Goal: Task Accomplishment & Management: Use online tool/utility

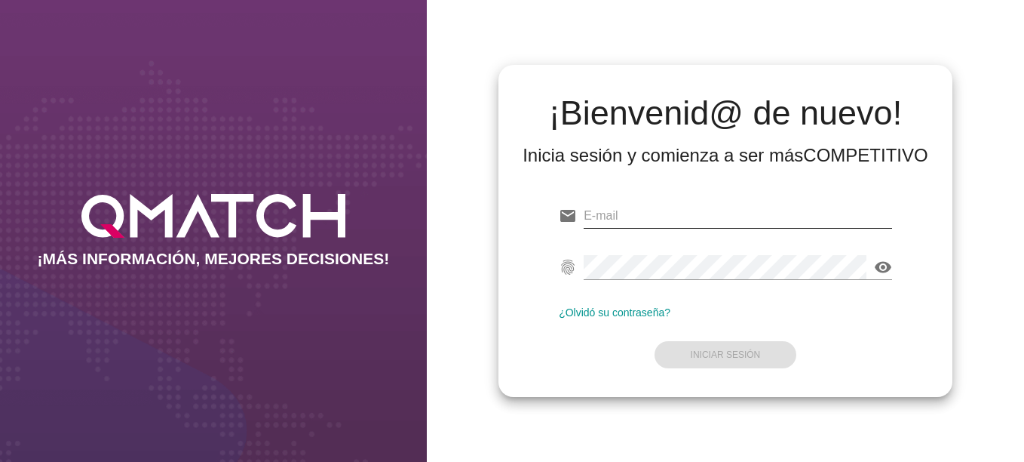
click at [627, 208] on input "email" at bounding box center [738, 216] width 308 height 24
type input "[EMAIL_ADDRESS][DOMAIN_NAME]"
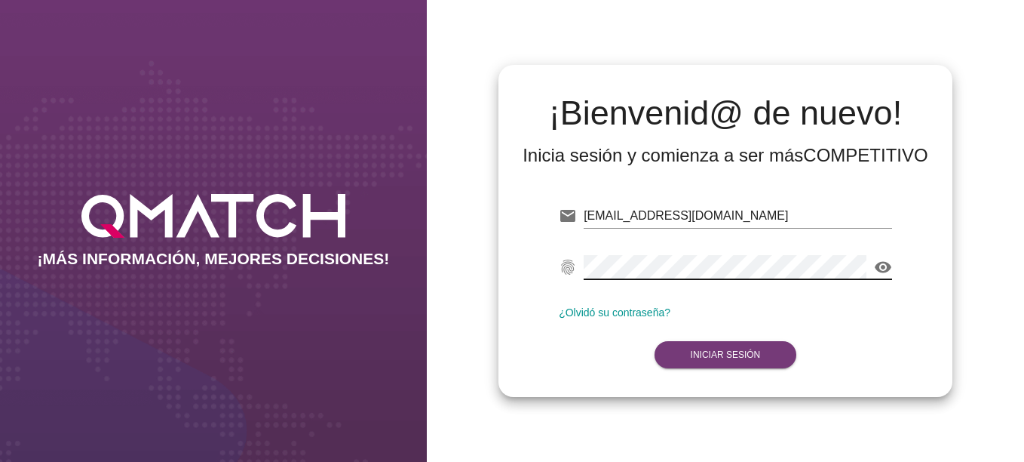
click at [726, 355] on strong "Iniciar Sesión" at bounding box center [726, 354] width 70 height 11
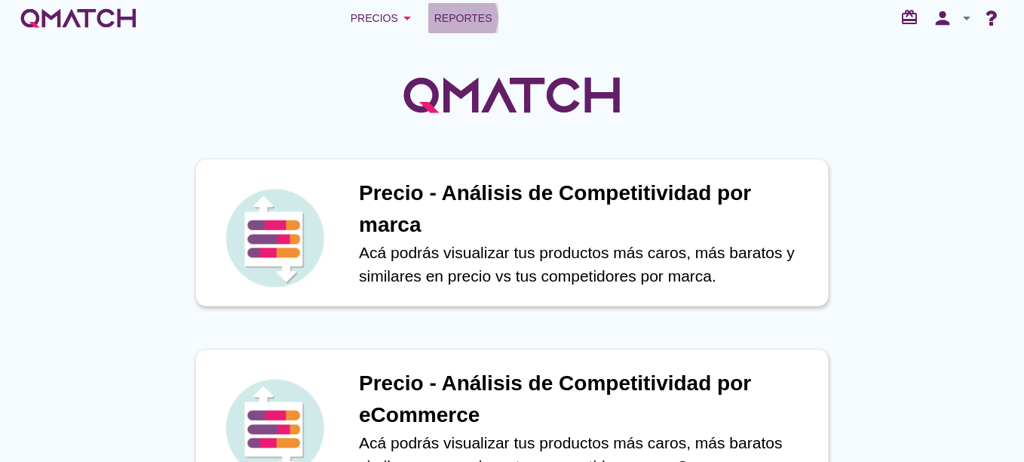
click at [464, 15] on span "Reportes" at bounding box center [463, 18] width 58 height 18
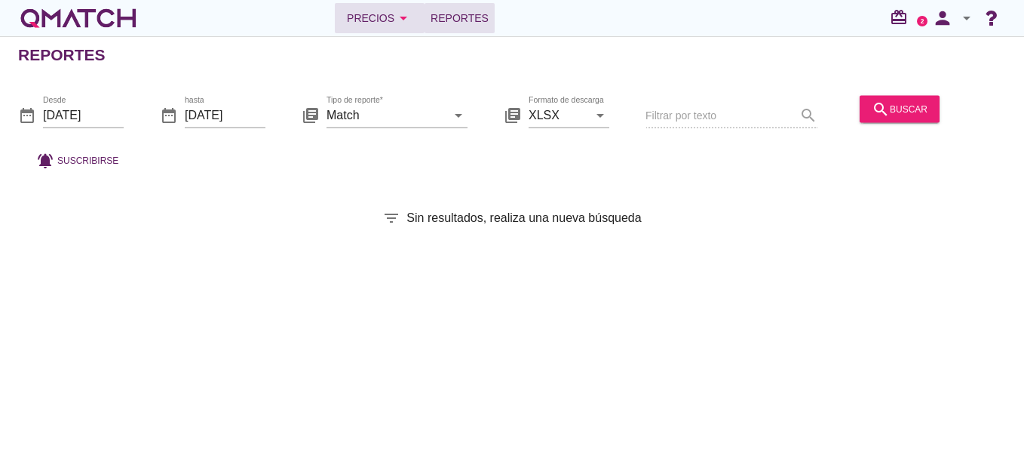
click at [370, 23] on div "Precios arrow_drop_down" at bounding box center [380, 18] width 66 height 18
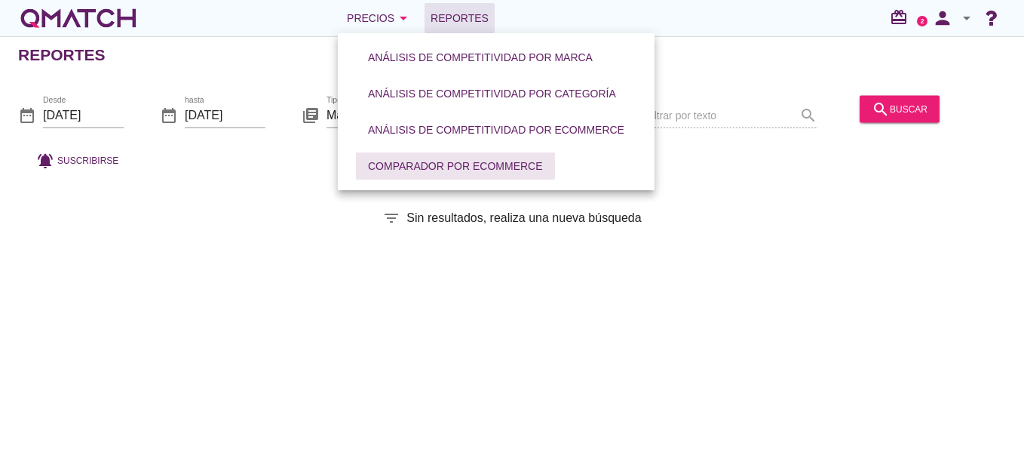
click at [503, 168] on div "Comparador por eCommerce" at bounding box center [455, 166] width 175 height 16
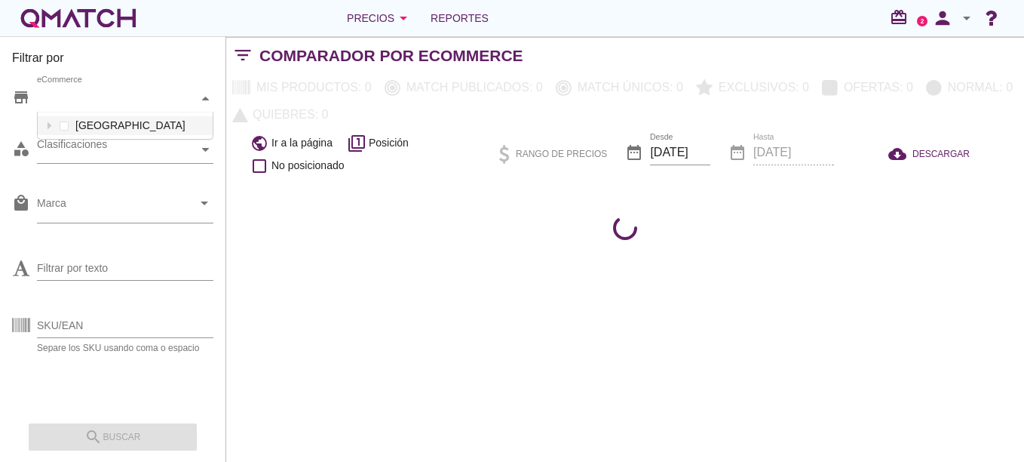
click at [87, 99] on div "eCommerce" at bounding box center [117, 99] width 161 height 16
click at [52, 124] on icon at bounding box center [49, 125] width 7 height 7
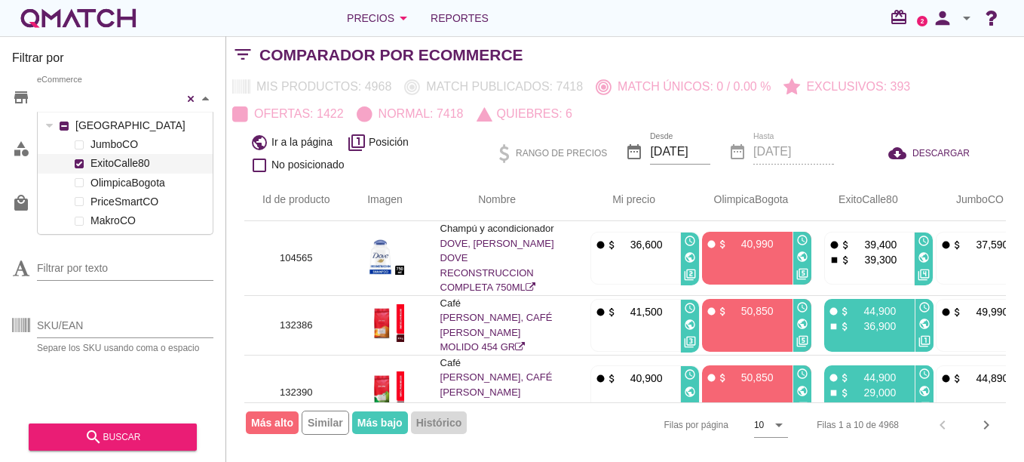
click at [77, 165] on span at bounding box center [79, 164] width 6 height 6
click at [115, 256] on input "Filtrar por texto" at bounding box center [125, 268] width 176 height 24
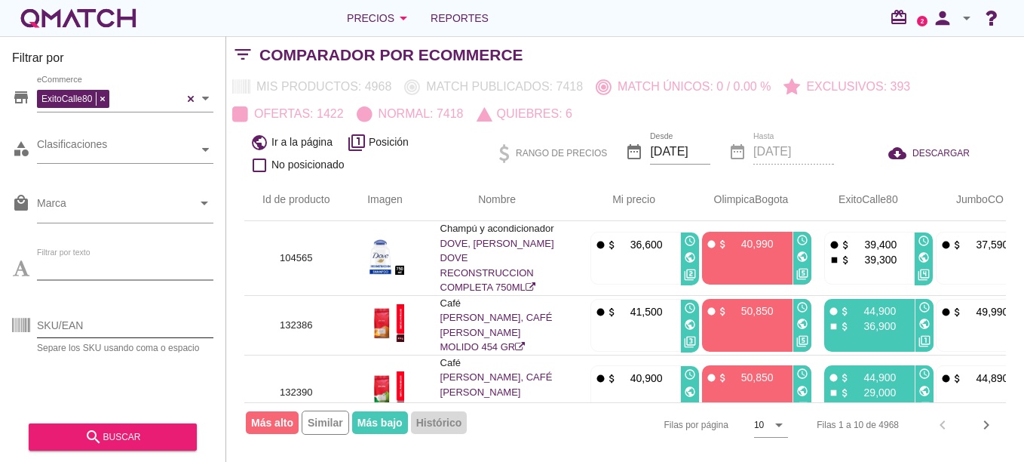
click at [106, 333] on input "SKU/EAN" at bounding box center [125, 325] width 176 height 24
paste input "123412"
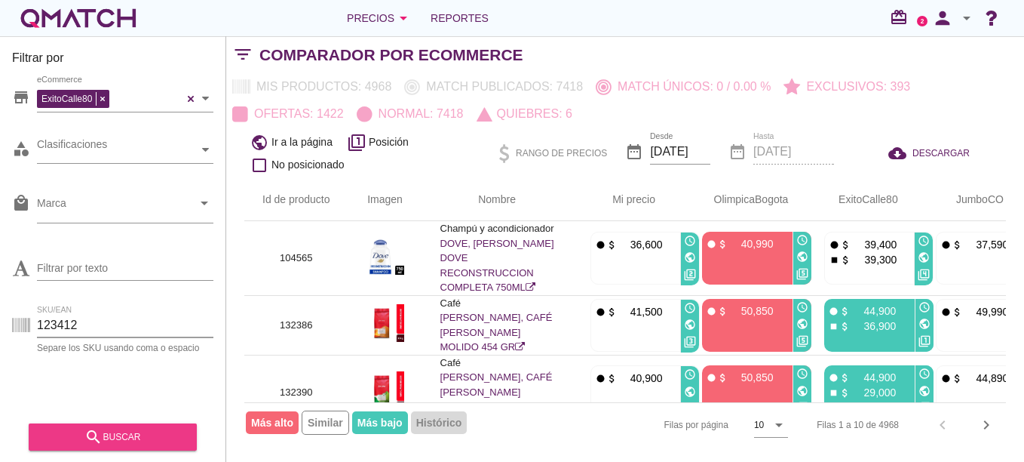
click at [141, 431] on div "search buscar" at bounding box center [113, 437] width 144 height 18
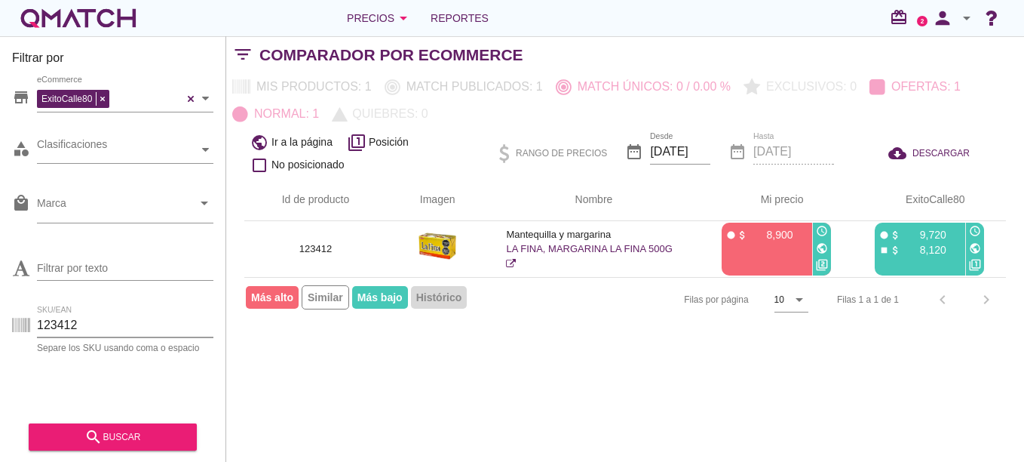
drag, startPoint x: 95, startPoint y: 330, endPoint x: -3, endPoint y: 333, distance: 98.1
click at [0, 333] on html "5 10 15 20 25 50 [DATE] 4:30:42 am [DATE] 4:09:37 am No se encontraron marcas p…" at bounding box center [512, 231] width 1024 height 462
paste input "7702007080735"
drag, startPoint x: 156, startPoint y: 328, endPoint x: -3, endPoint y: 328, distance: 159.1
click at [0, 328] on html "5 10 15 20 25 50 [DATE] 4:30:42 am [DATE] 4:09:37 am No se encontraron marcas p…" at bounding box center [512, 231] width 1024 height 462
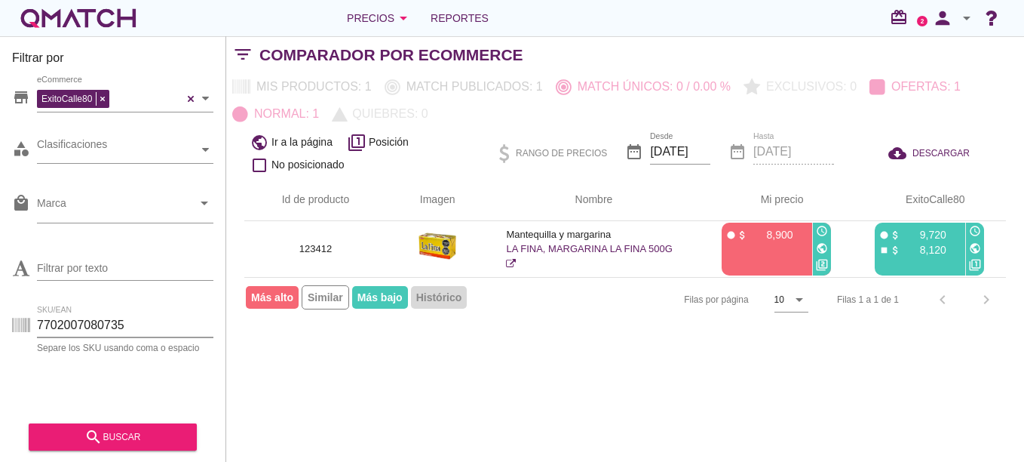
paste input "159953"
type input "159953"
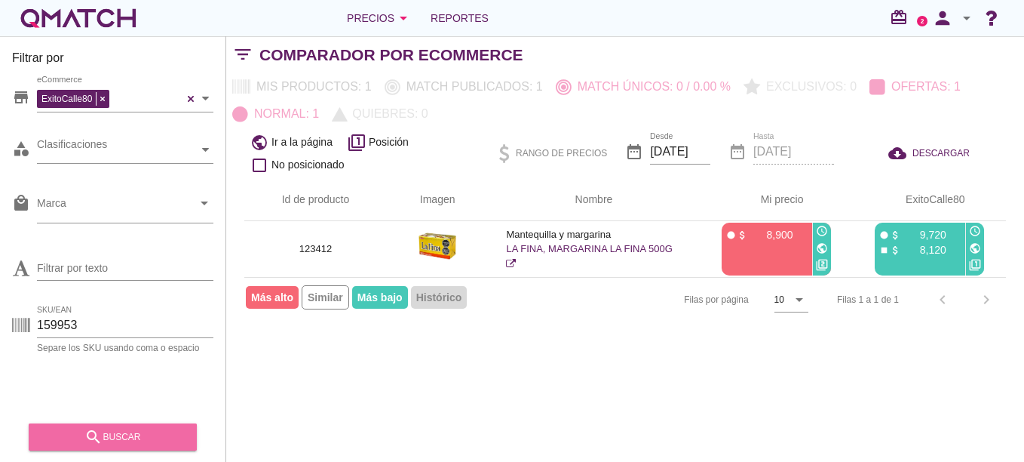
drag, startPoint x: 167, startPoint y: 438, endPoint x: 184, endPoint y: 420, distance: 24.6
click at [167, 438] on div "search buscar" at bounding box center [113, 437] width 144 height 18
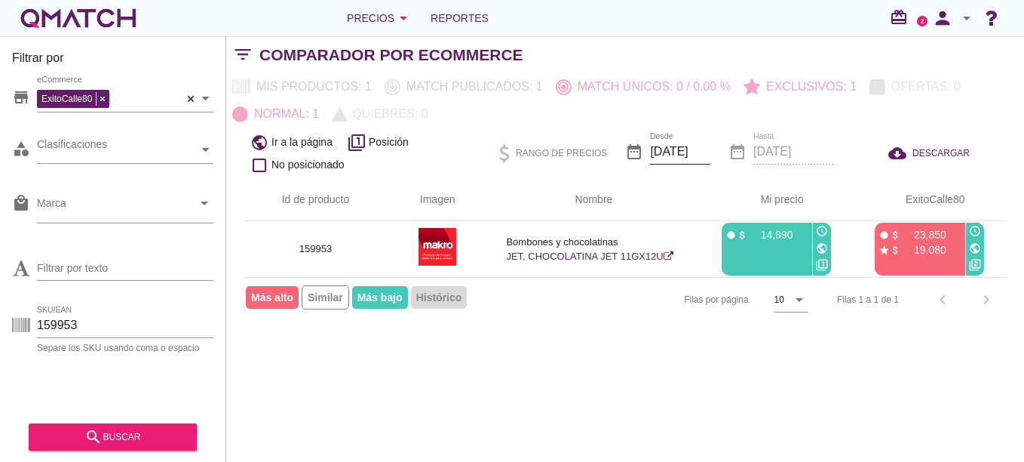
click at [686, 154] on input "[DATE]" at bounding box center [680, 152] width 60 height 24
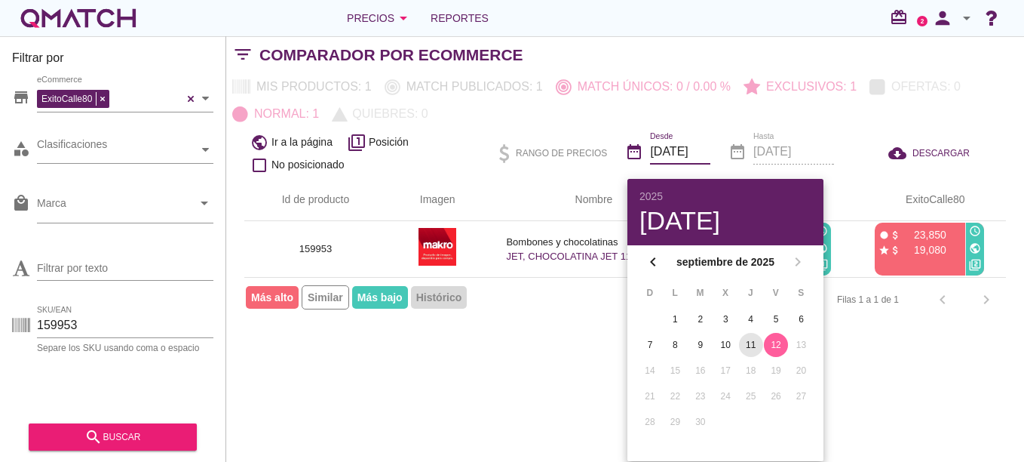
click at [747, 345] on div "11" at bounding box center [751, 345] width 24 height 14
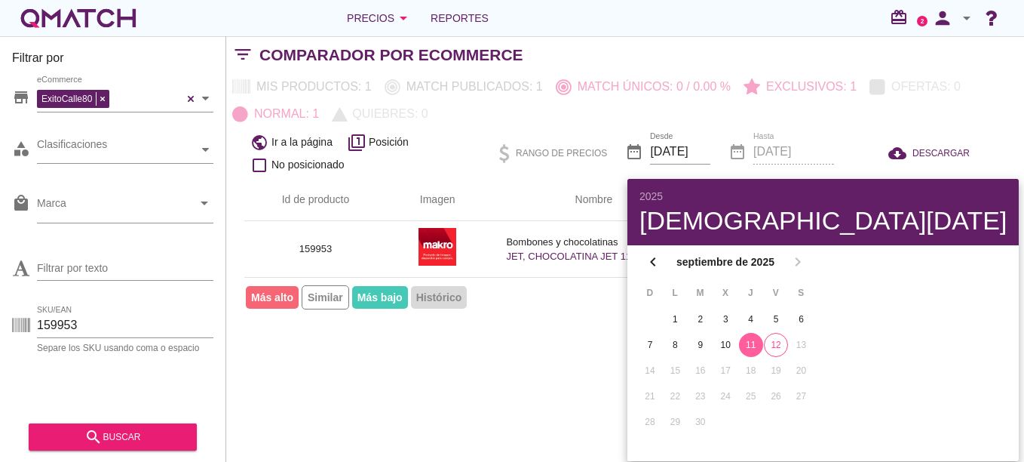
click at [759, 339] on div "11" at bounding box center [751, 345] width 24 height 14
click at [747, 347] on div "11" at bounding box center [751, 345] width 24 height 14
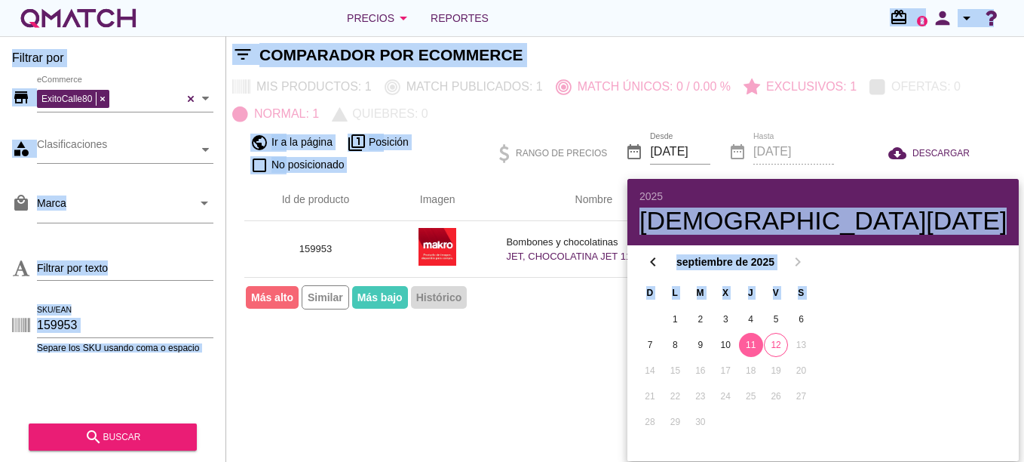
drag, startPoint x: 737, startPoint y: 198, endPoint x: 623, endPoint y: 176, distance: 116.1
click at [623, 176] on div "2025 [DATE] chevron_left [DATE] chevron_right D L M X J V S 1 2 3 4 5 6 7 8 9 1…" at bounding box center [512, 231] width 1024 height 462
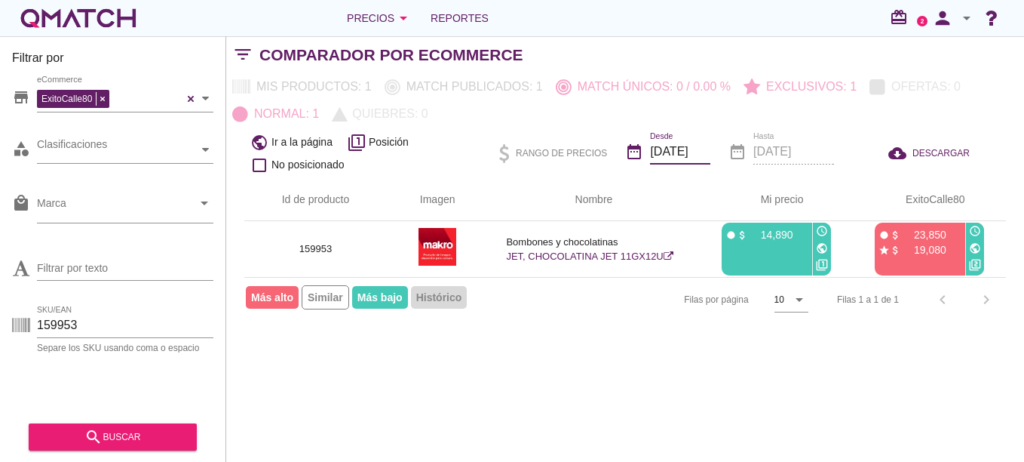
drag, startPoint x: 623, startPoint y: 176, endPoint x: 713, endPoint y: 149, distance: 93.6
click at [710, 149] on input "[DATE]" at bounding box center [680, 152] width 60 height 24
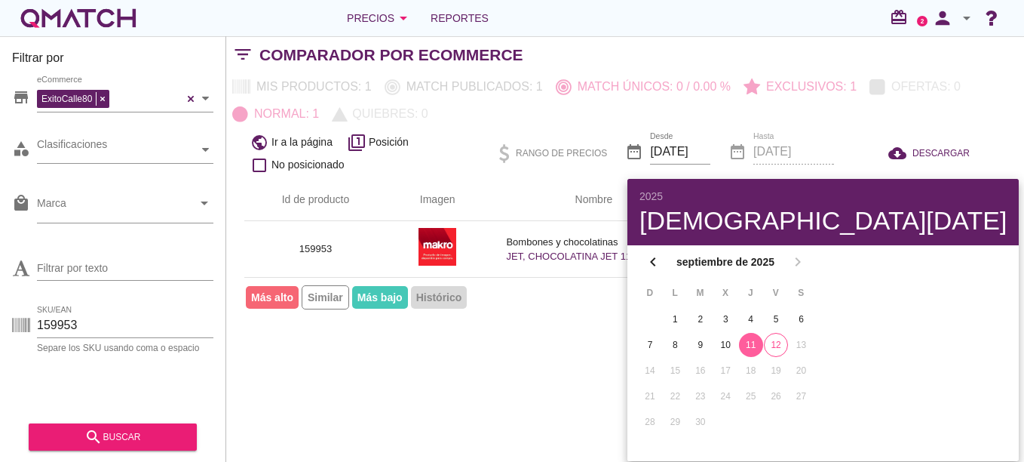
click at [747, 345] on div "11" at bounding box center [751, 345] width 24 height 14
click at [748, 348] on div "11" at bounding box center [751, 345] width 24 height 14
click at [546, 327] on div "Filtrar por store ExitoCalle80 eCommerce category Clasificaciones local_mall Ma…" at bounding box center [625, 248] width 798 height 425
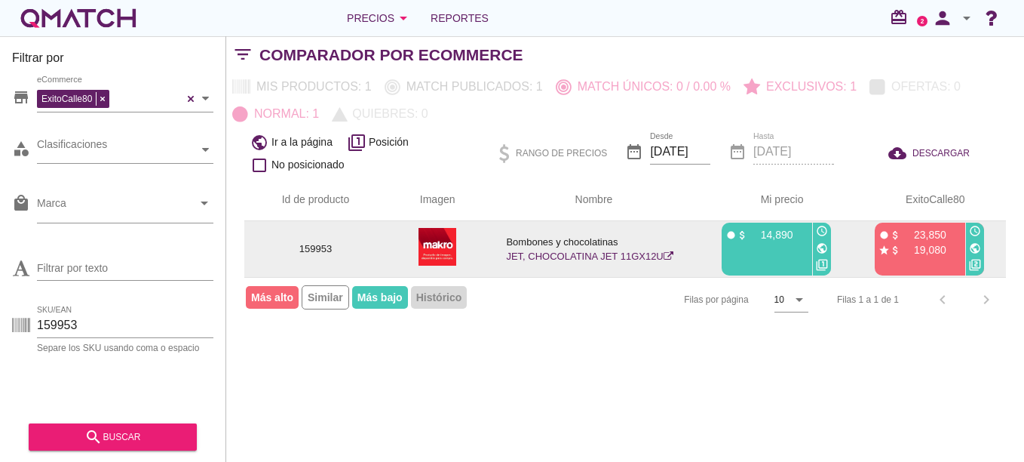
drag, startPoint x: 907, startPoint y: 234, endPoint x: 953, endPoint y: 240, distance: 45.7
click at [953, 240] on div "fiber_manual_record attach_money 23,850" at bounding box center [919, 233] width 80 height 15
drag, startPoint x: 914, startPoint y: 252, endPoint x: 956, endPoint y: 256, distance: 42.5
click at [956, 256] on div "fiber_manual_record attach_money 23,850 star attach_money 19,080" at bounding box center [918, 248] width 87 height 53
drag, startPoint x: 916, startPoint y: 232, endPoint x: 948, endPoint y: 233, distance: 31.7
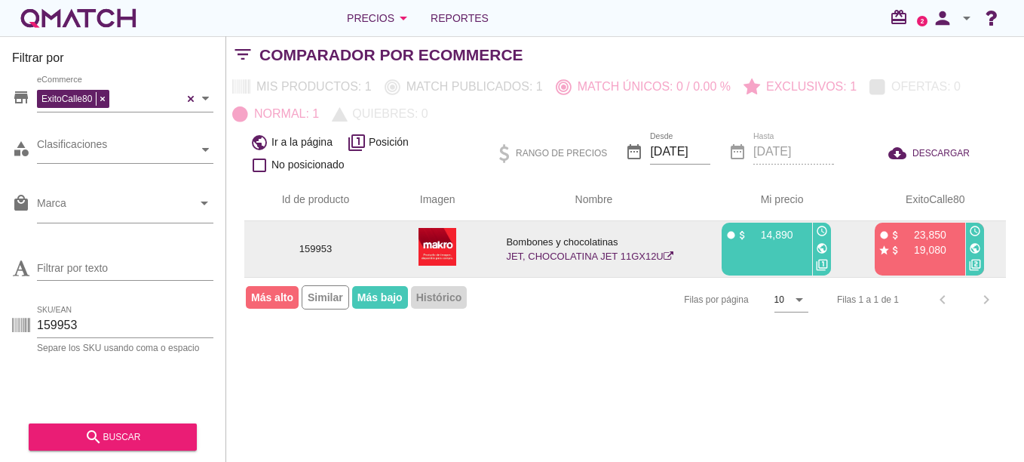
click at [948, 233] on div "fiber_manual_record attach_money 23,850" at bounding box center [919, 233] width 80 height 15
drag, startPoint x: 948, startPoint y: 233, endPoint x: 956, endPoint y: 253, distance: 21.3
click at [956, 253] on div "star attach_money 19,080" at bounding box center [919, 248] width 80 height 15
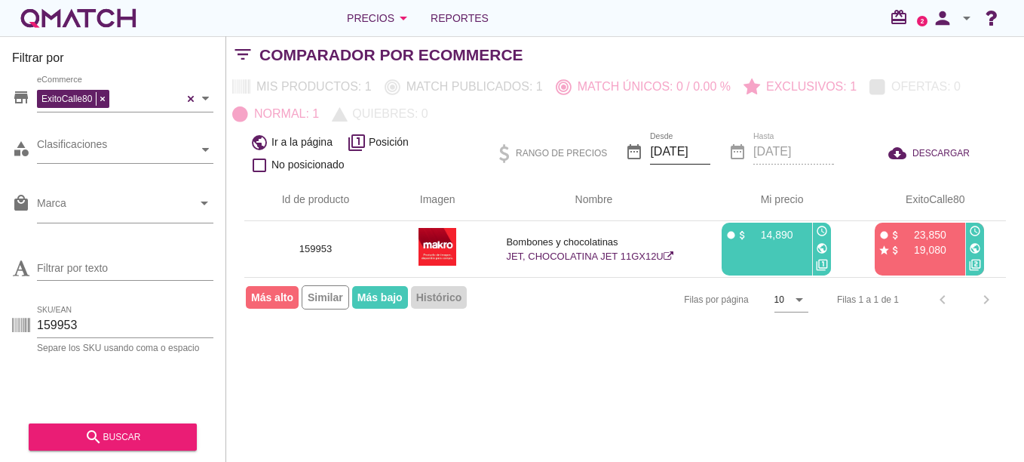
click at [690, 145] on input "[DATE]" at bounding box center [680, 152] width 60 height 24
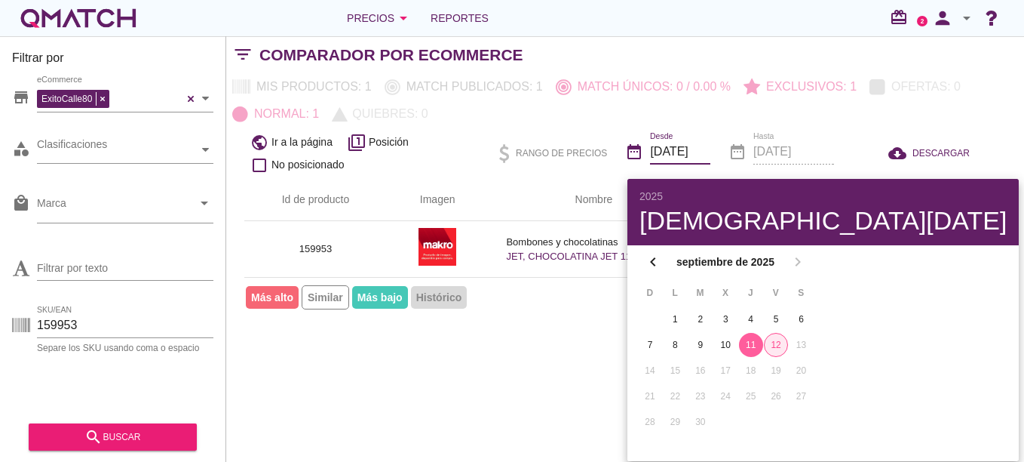
click at [778, 345] on div "12" at bounding box center [776, 345] width 23 height 14
type input "[DATE]"
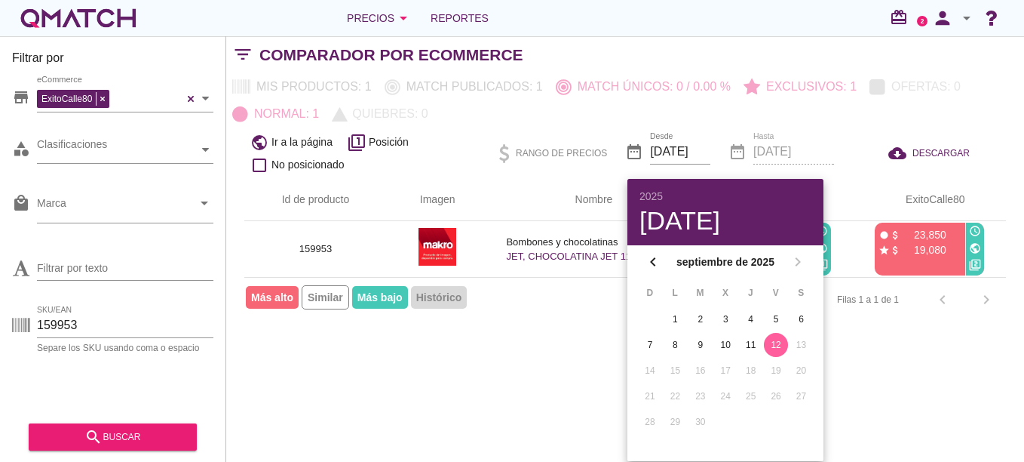
click at [578, 345] on div "Filtrar por store ExitoCalle80 eCommerce category Clasificaciones local_mall Ma…" at bounding box center [625, 248] width 798 height 425
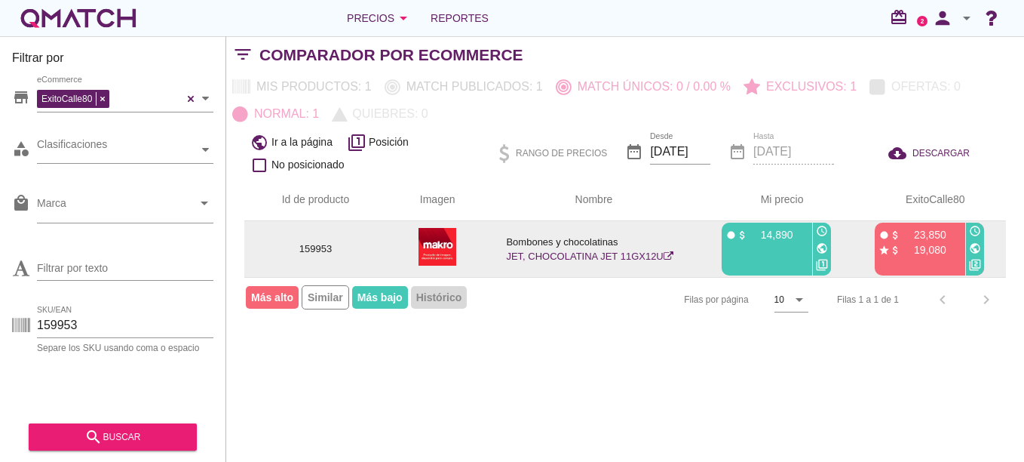
drag, startPoint x: 913, startPoint y: 235, endPoint x: 947, endPoint y: 236, distance: 34.0
click at [947, 236] on div "fiber_manual_record attach_money 23,850" at bounding box center [919, 233] width 80 height 15
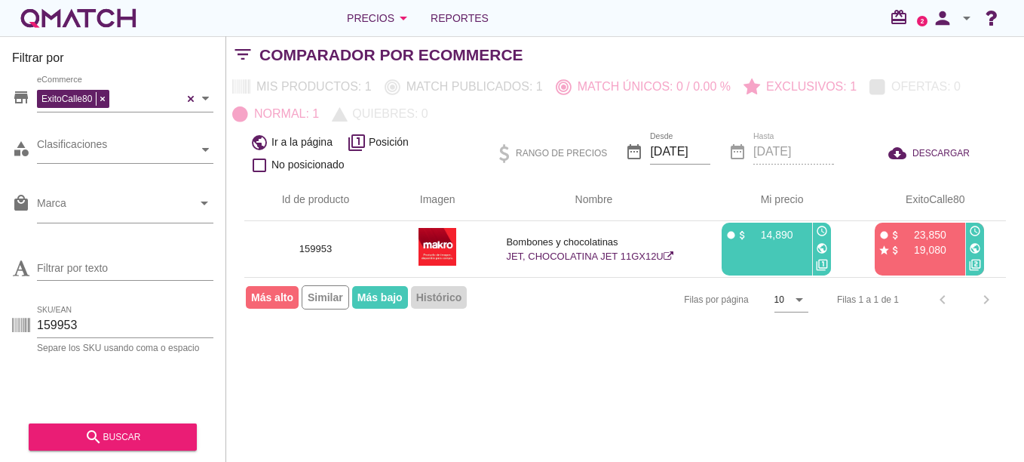
click at [663, 398] on div "Filtrar por store ExitoCalle80 eCommerce category Clasificaciones local_mall Ma…" at bounding box center [625, 248] width 798 height 425
click at [993, 393] on div "Filtrar por store ExitoCalle80 eCommerce category Clasificaciones local_mall Ma…" at bounding box center [625, 248] width 798 height 425
click at [754, 391] on div "Filtrar por store ExitoCalle80 eCommerce category Clasificaciones local_mall Ma…" at bounding box center [625, 248] width 798 height 425
click at [980, 422] on div "Filtrar por store ExitoCalle80 eCommerce category Clasificaciones local_mall Ma…" at bounding box center [625, 248] width 798 height 425
click at [919, 151] on span "DESCARGAR" at bounding box center [941, 153] width 57 height 14
